Goal: Find specific page/section: Find specific page/section

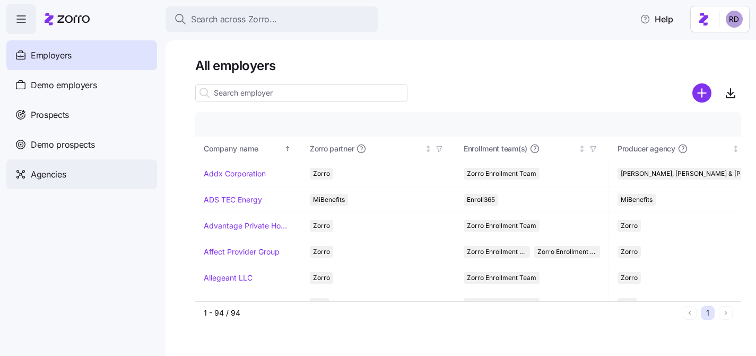
click at [75, 166] on div "Agencies" at bounding box center [81, 174] width 151 height 30
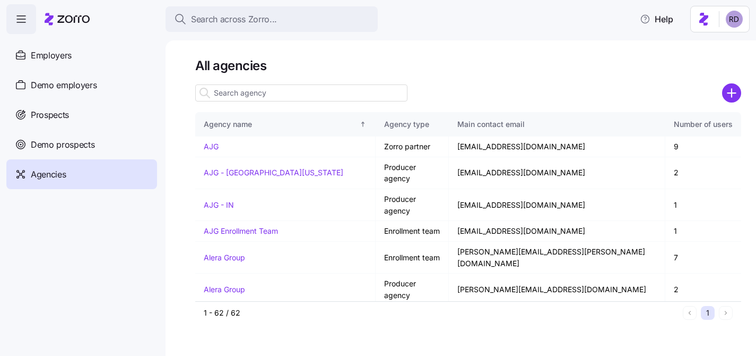
click at [301, 93] on input at bounding box center [301, 92] width 212 height 17
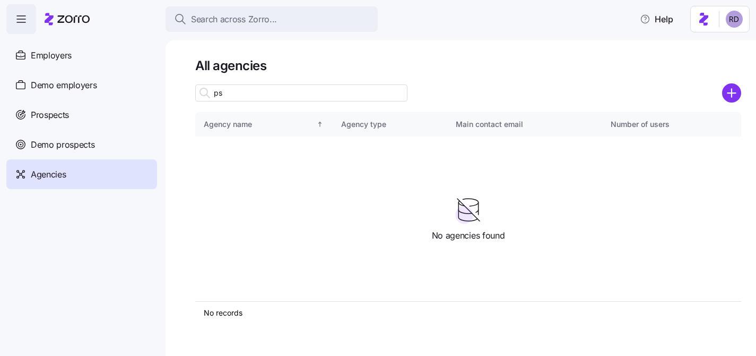
type input "p"
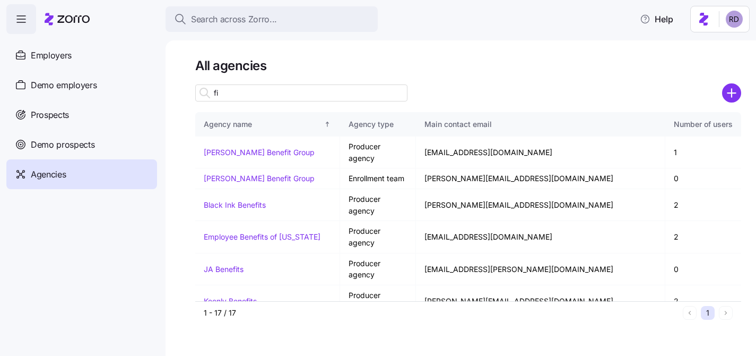
type input "f"
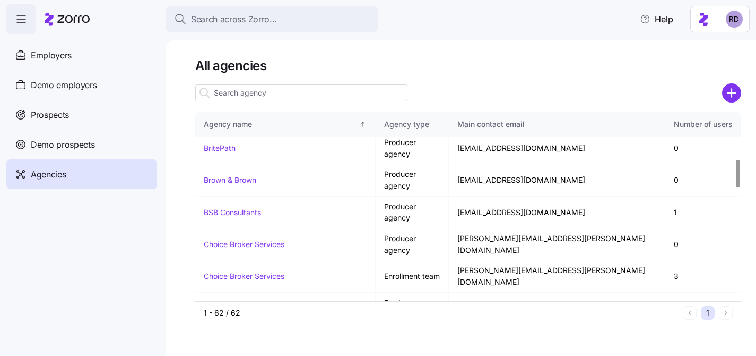
scroll to position [843, 0]
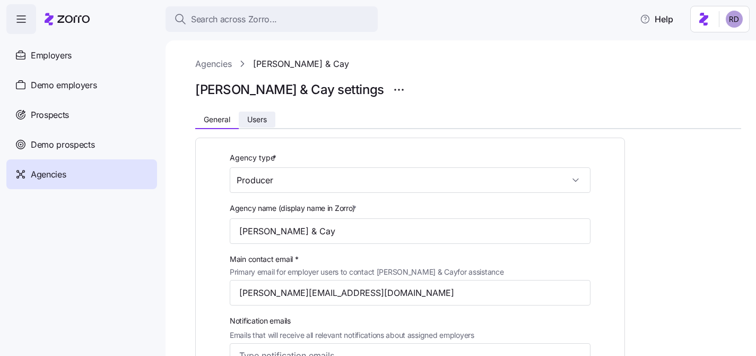
click at [271, 123] on button "Users" at bounding box center [257, 119] width 37 height 16
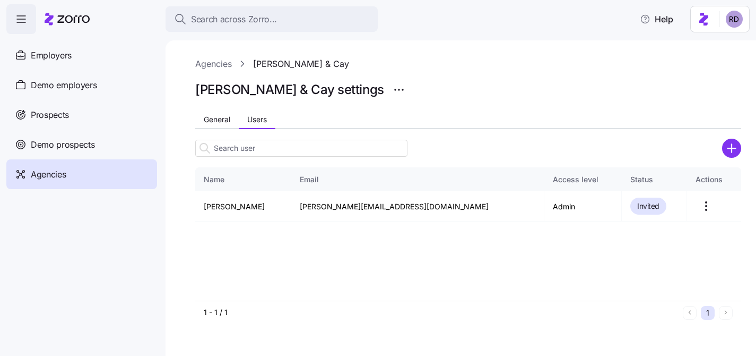
click at [210, 49] on div "Agencies [PERSON_NAME] & [PERSON_NAME] & Cay settings General Users Name Email …" at bounding box center [461, 197] width 591 height 315
click at [210, 62] on link "Agencies" at bounding box center [213, 63] width 37 height 13
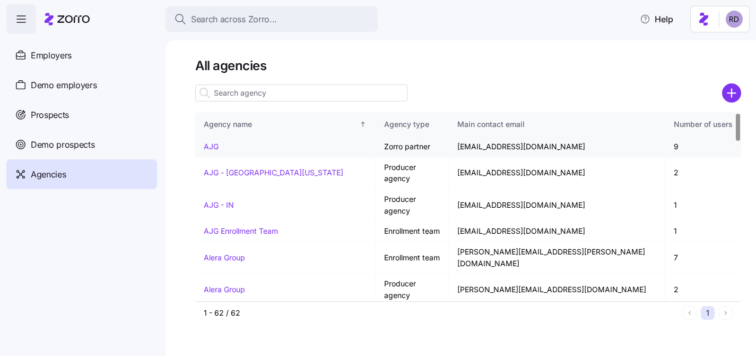
click at [212, 147] on link "AJG" at bounding box center [211, 146] width 15 height 9
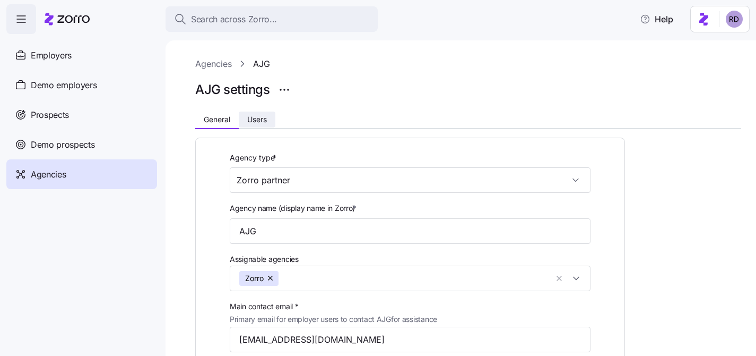
click at [259, 114] on button "Users" at bounding box center [257, 119] width 37 height 16
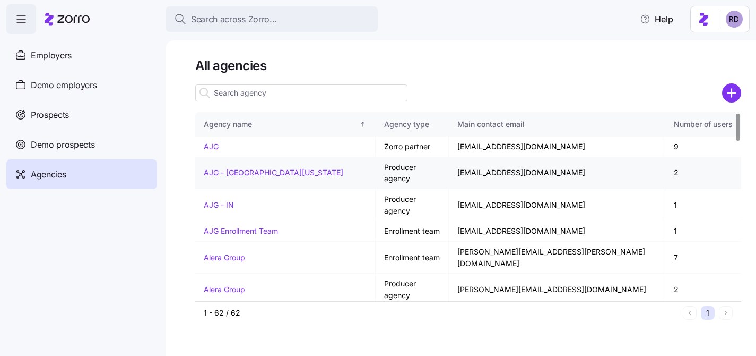
click at [257, 168] on link "AJG - [GEOGRAPHIC_DATA][US_STATE]" at bounding box center [274, 172] width 140 height 9
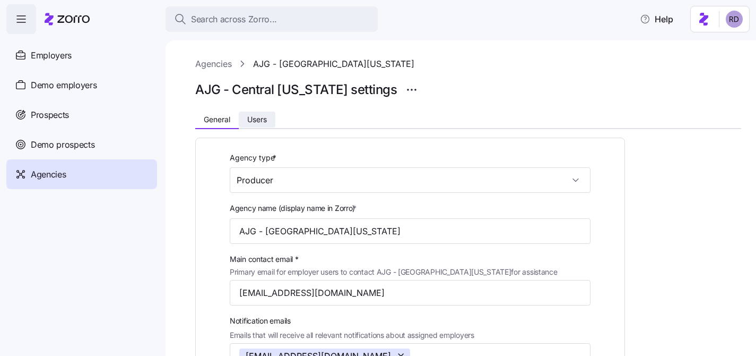
click at [246, 122] on button "Users" at bounding box center [257, 119] width 37 height 16
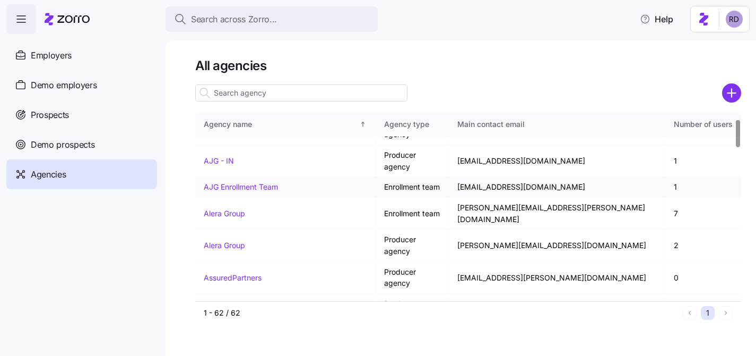
scroll to position [45, 0]
click at [239, 272] on link "AssuredPartners" at bounding box center [233, 276] width 58 height 9
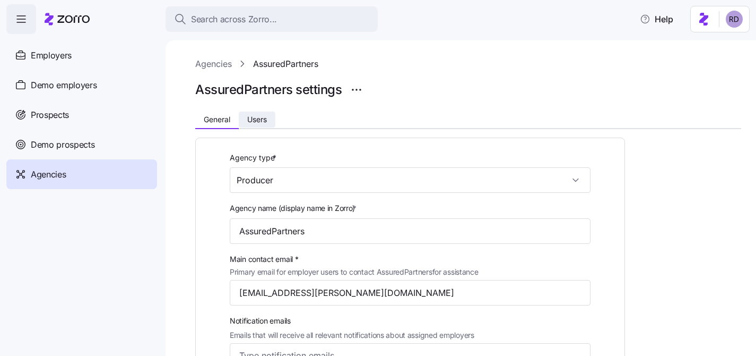
click at [264, 118] on span "Users" at bounding box center [257, 119] width 20 height 7
